Goal: Register for event/course

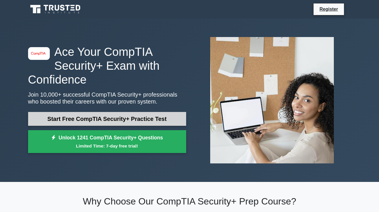
click at [129, 119] on link "Start Free CompTIA Security+ Practice Test" at bounding box center [107, 119] width 158 height 14
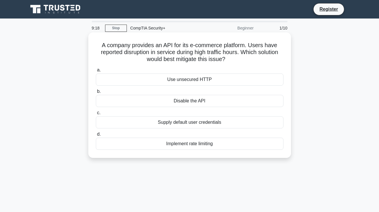
click at [193, 140] on div "Implement rate limiting" at bounding box center [190, 144] width 188 height 12
click at [96, 136] on input "d. Implement rate limiting" at bounding box center [96, 135] width 0 height 4
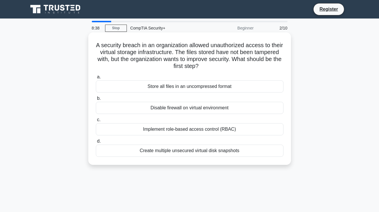
click at [182, 131] on div "Implement role-based access control (RBAC)" at bounding box center [190, 129] width 188 height 12
click at [96, 122] on input "c. Implement role-based access control (RBAC)" at bounding box center [96, 120] width 0 height 4
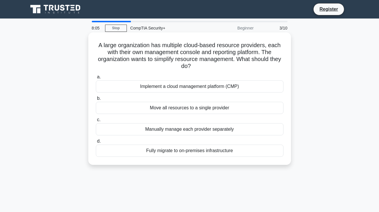
click at [211, 89] on div "Implement a cloud management platform (CMP)" at bounding box center [190, 87] width 188 height 12
click at [96, 79] on input "a. Implement a cloud management platform (CMP)" at bounding box center [96, 77] width 0 height 4
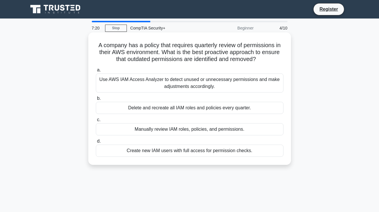
click at [218, 85] on div "Use AWS IAM Access Analyzer to detect unused or unnecessary permissions and mak…" at bounding box center [190, 83] width 188 height 19
click at [96, 72] on input "a. Use AWS IAM Access Analyzer to detect unused or unnecessary permissions and …" at bounding box center [96, 70] width 0 height 4
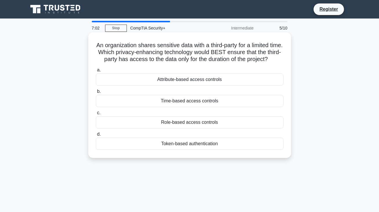
click at [173, 104] on div "Time-based access controls" at bounding box center [190, 101] width 188 height 12
click at [96, 94] on input "b. Time-based access controls" at bounding box center [96, 92] width 0 height 4
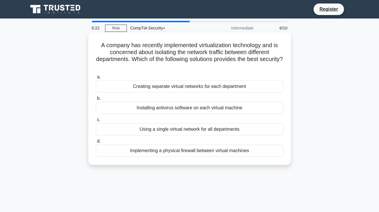
click at [179, 87] on div "Creating separate virtual networks for each department" at bounding box center [190, 87] width 188 height 12
click at [96, 79] on input "a. Creating separate virtual networks for each department" at bounding box center [96, 77] width 0 height 4
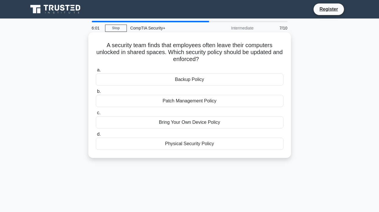
click at [180, 146] on div "Physical Security Policy" at bounding box center [190, 144] width 188 height 12
click at [96, 136] on input "d. Physical Security Policy" at bounding box center [96, 135] width 0 height 4
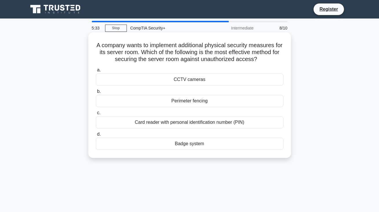
click at [179, 125] on div "Card reader with personal identification number (PIN)" at bounding box center [190, 122] width 188 height 12
click at [96, 115] on input "c. Card reader with personal identification number (PIN)" at bounding box center [96, 113] width 0 height 4
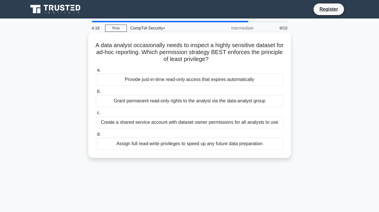
click at [154, 83] on div "Provide just-in-time read-only access that expires automatically" at bounding box center [190, 80] width 188 height 12
click at [96, 72] on input "a. Provide just-in-time read-only access that expires automatically" at bounding box center [96, 70] width 0 height 4
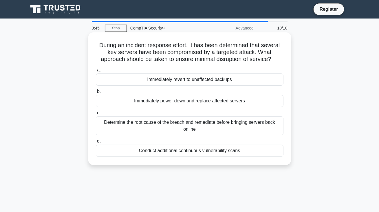
click at [183, 124] on div "Determine the root cause of the breach and remediate before bringing servers ba…" at bounding box center [190, 125] width 188 height 19
click at [96, 115] on input "c. Determine the root cause of the breach and remediate before bringing servers…" at bounding box center [96, 113] width 0 height 4
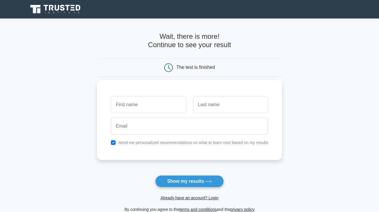
click at [112, 143] on input "checkbox" at bounding box center [113, 142] width 5 height 5
checkbox input "false"
click at [151, 105] on input "text" at bounding box center [148, 104] width 75 height 17
type input "[PERSON_NAME]"
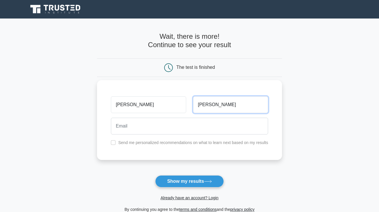
type input "Cedillo"
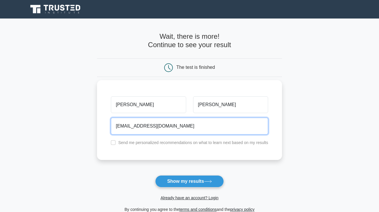
scroll to position [78, 0]
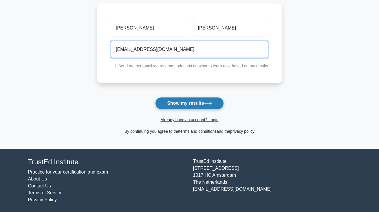
type input "acedillo2016@yahoo.com"
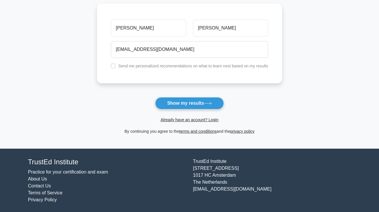
click at [197, 99] on button "Show my results" at bounding box center [189, 103] width 68 height 12
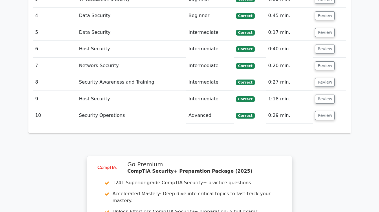
scroll to position [674, 0]
